Goal: Check status

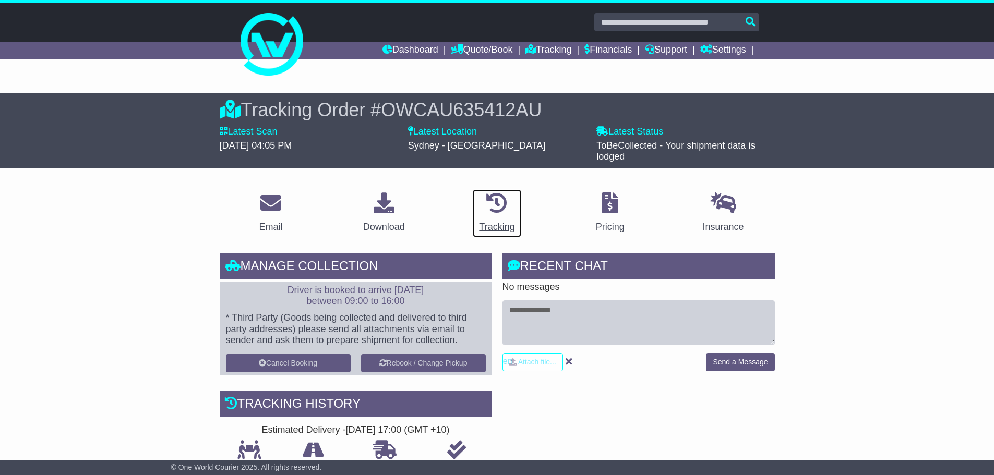
click at [506, 225] on div "Tracking" at bounding box center [496, 227] width 35 height 14
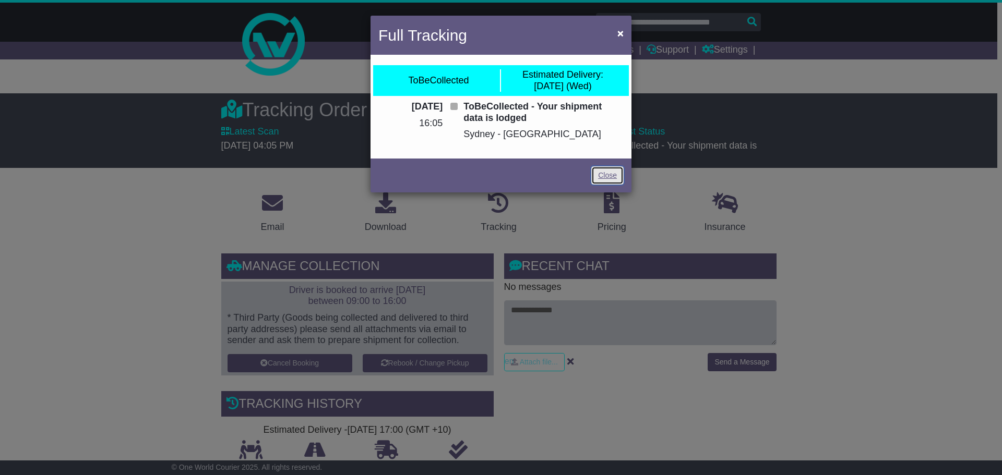
click at [600, 172] on link "Close" at bounding box center [607, 175] width 32 height 18
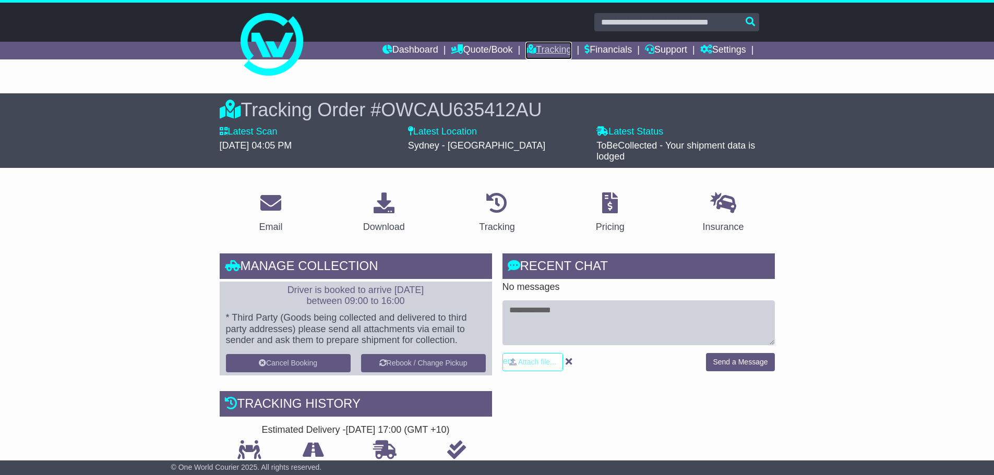
click at [545, 49] on link "Tracking" at bounding box center [549, 51] width 46 height 18
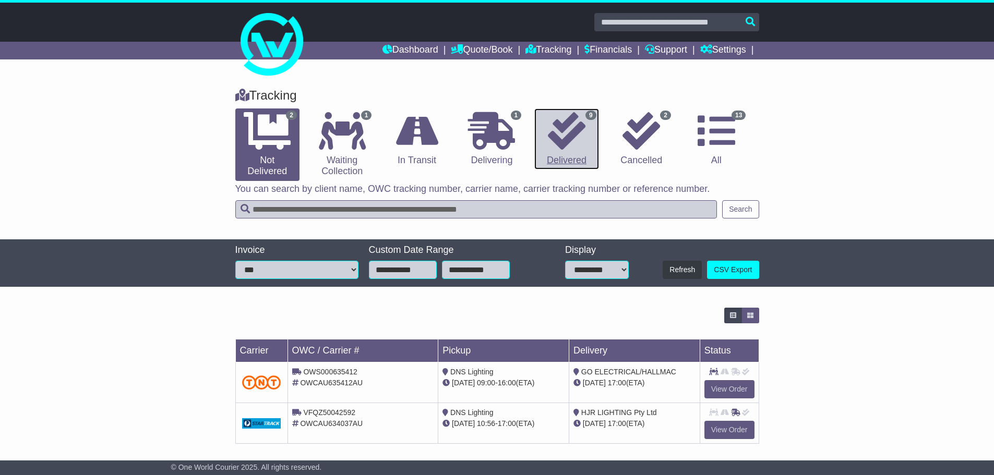
click at [564, 131] on icon at bounding box center [567, 131] width 38 height 38
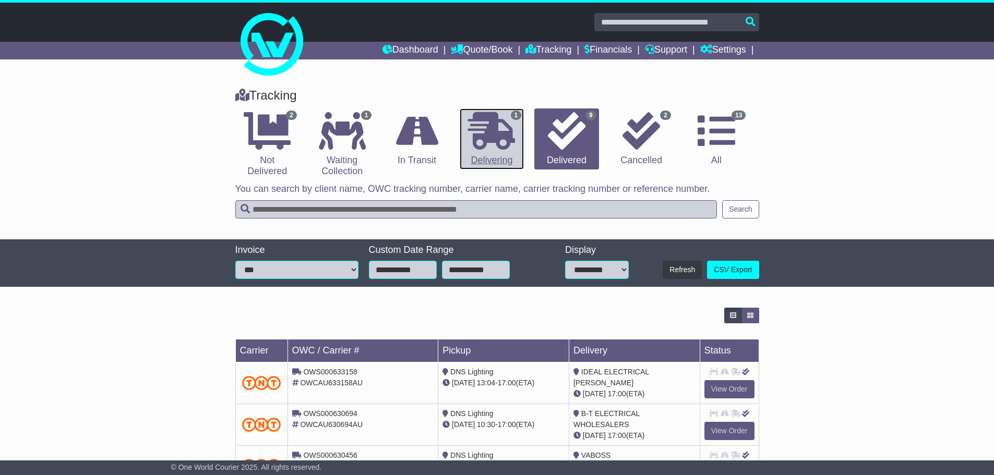
click at [502, 145] on icon at bounding box center [491, 131] width 47 height 38
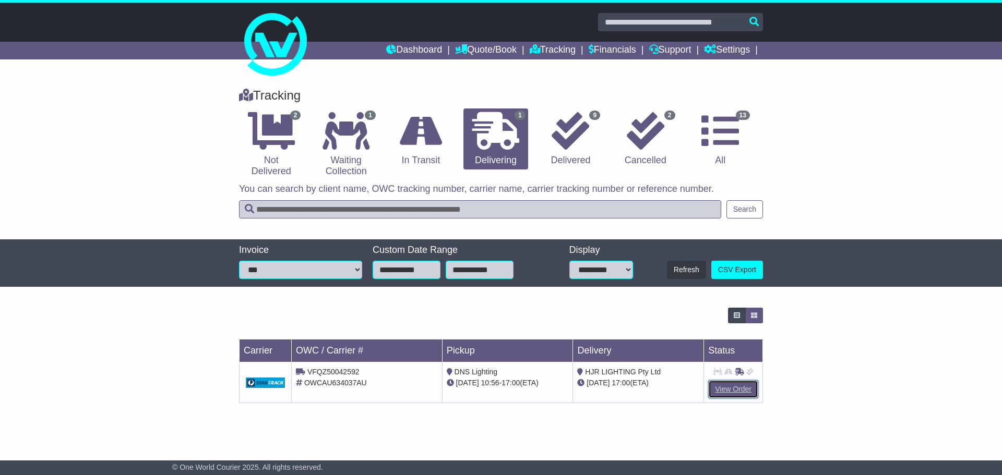
click at [730, 383] on link "View Order" at bounding box center [733, 389] width 50 height 18
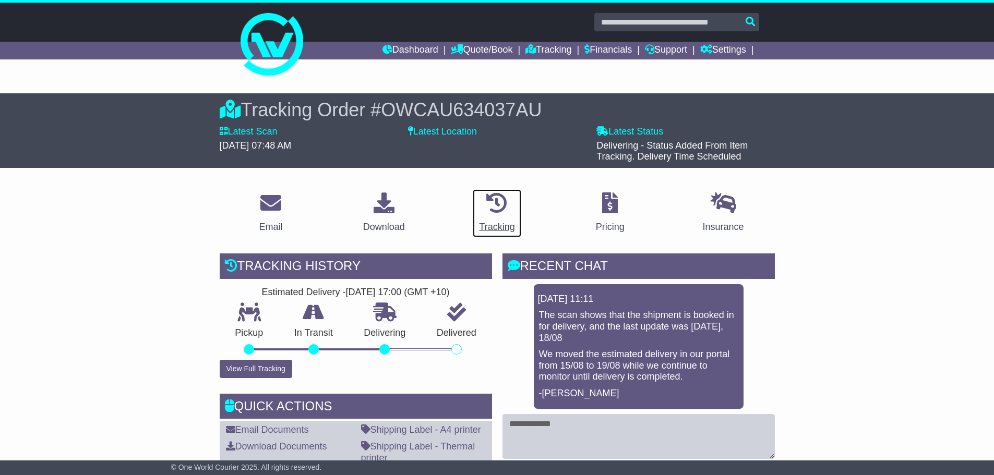
click at [489, 224] on div "Tracking" at bounding box center [496, 227] width 35 height 14
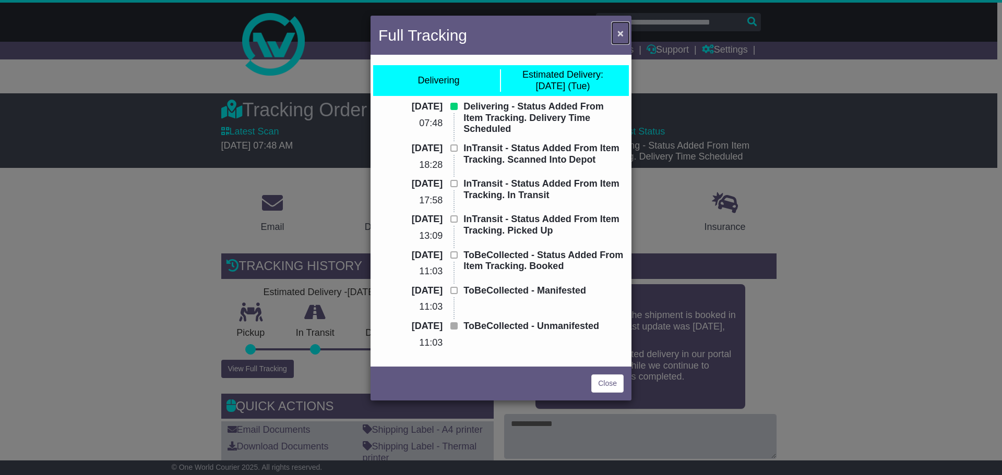
click at [619, 31] on span "×" at bounding box center [620, 33] width 6 height 12
